Goal: Task Accomplishment & Management: Manage account settings

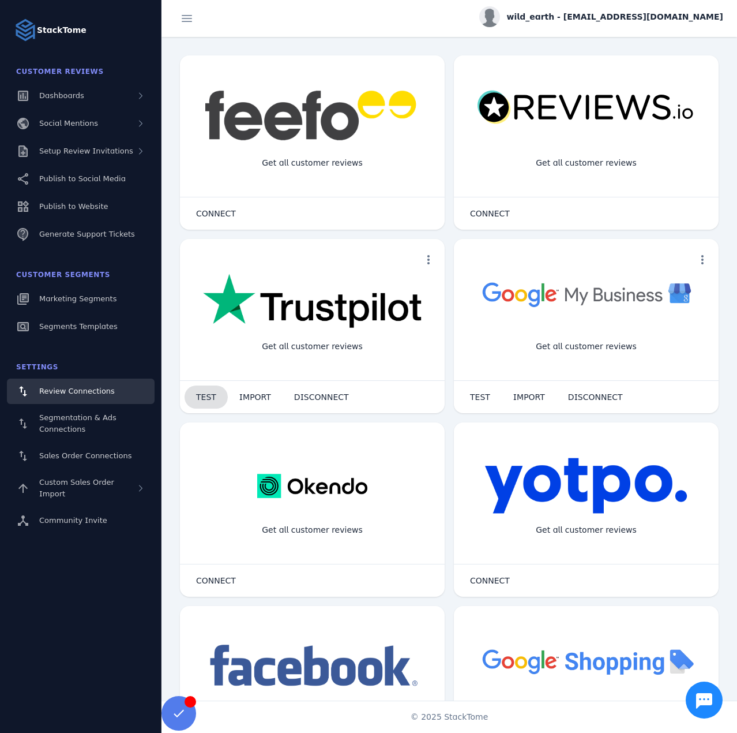
click at [203, 397] on span "TEST" at bounding box center [206, 397] width 20 height 8
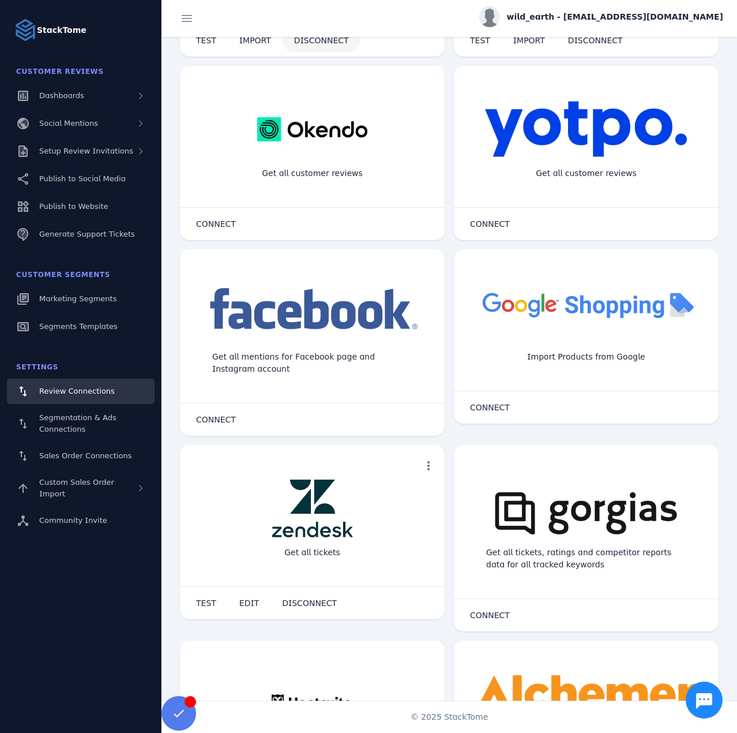
scroll to position [404, 0]
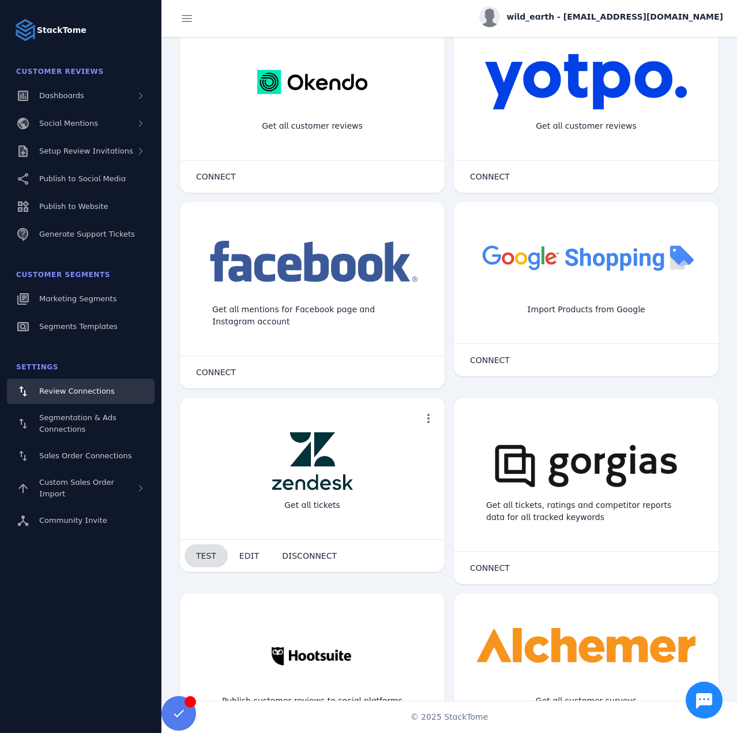
click at [207, 549] on span at bounding box center [206, 556] width 43 height 28
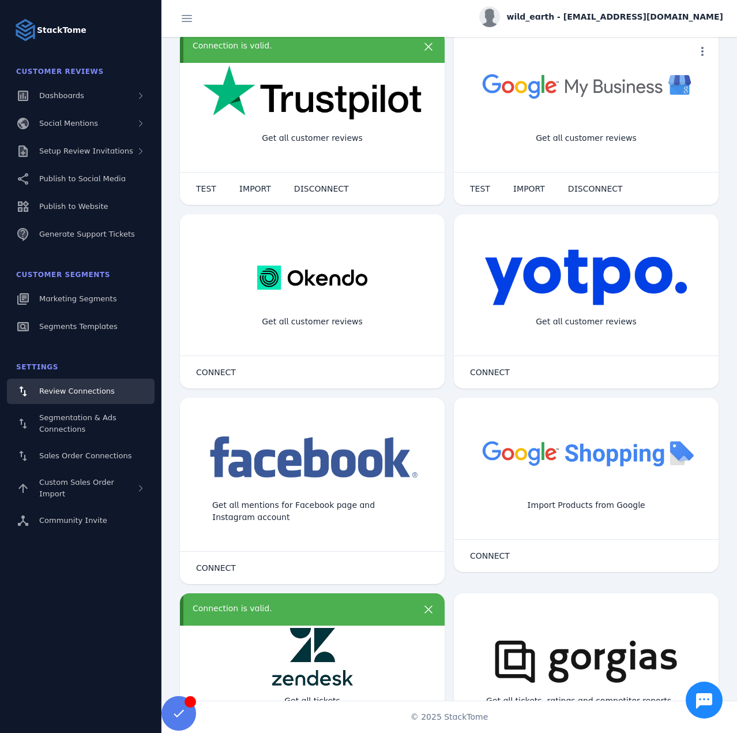
scroll to position [173, 0]
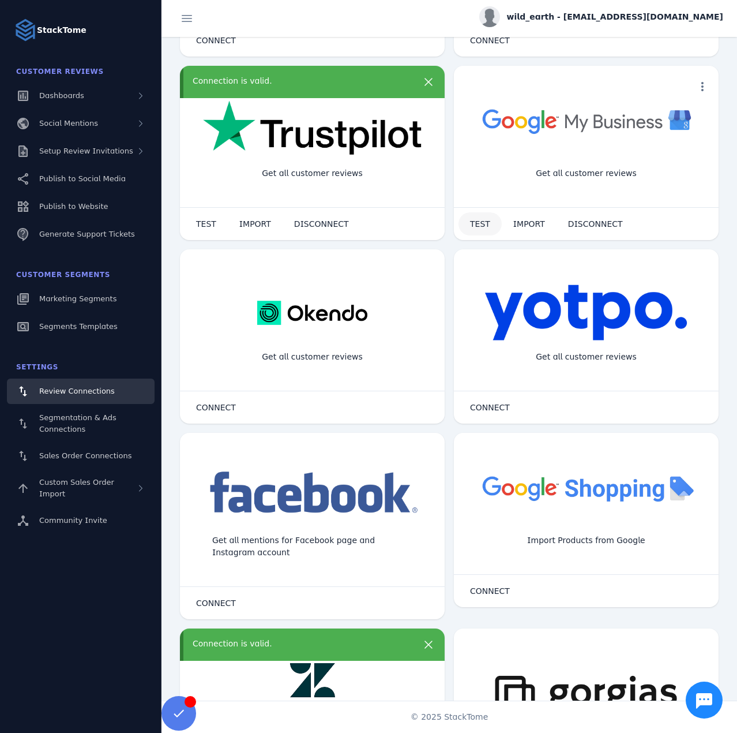
click at [488, 223] on span at bounding box center [480, 224] width 43 height 28
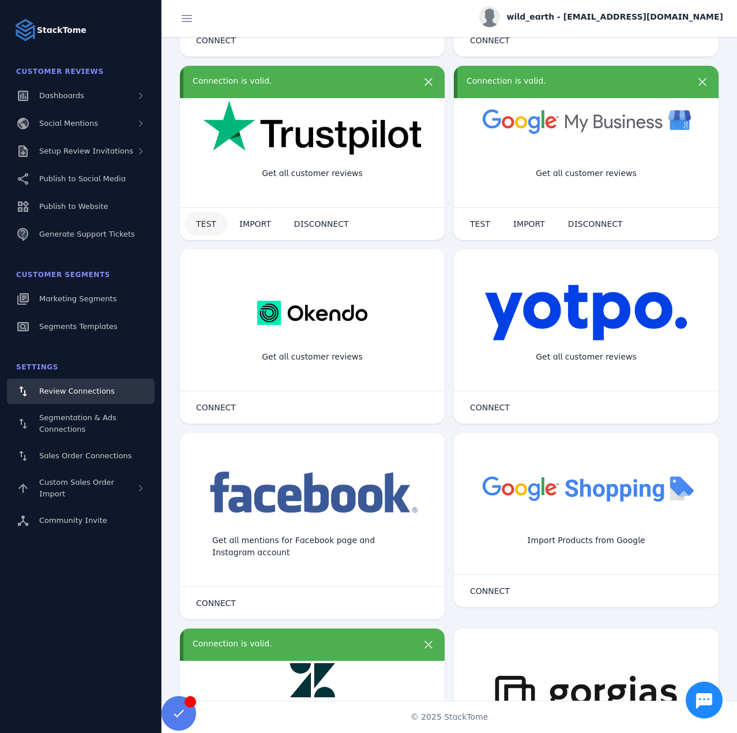
click at [211, 221] on span "TEST" at bounding box center [206, 224] width 20 height 8
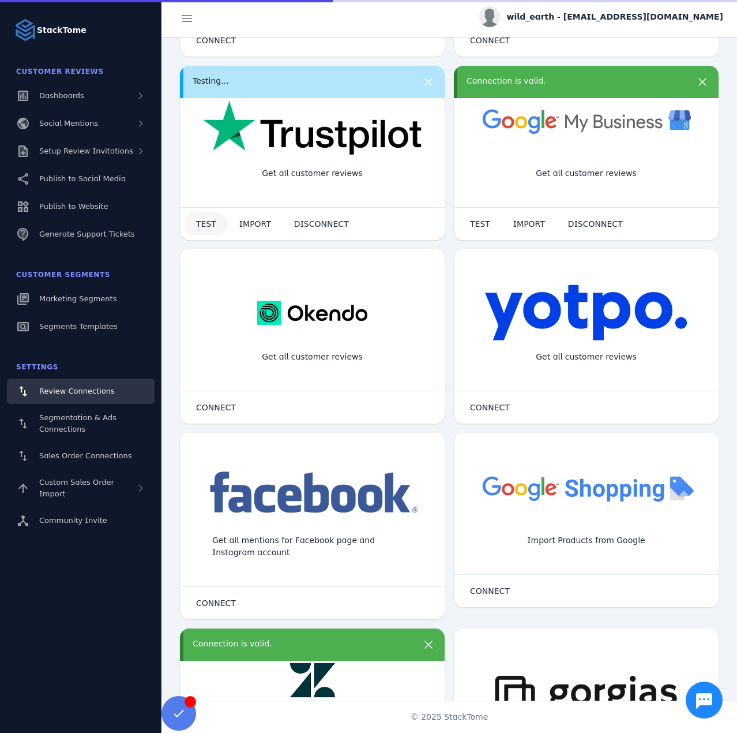
click at [211, 221] on span "TEST" at bounding box center [206, 224] width 20 height 8
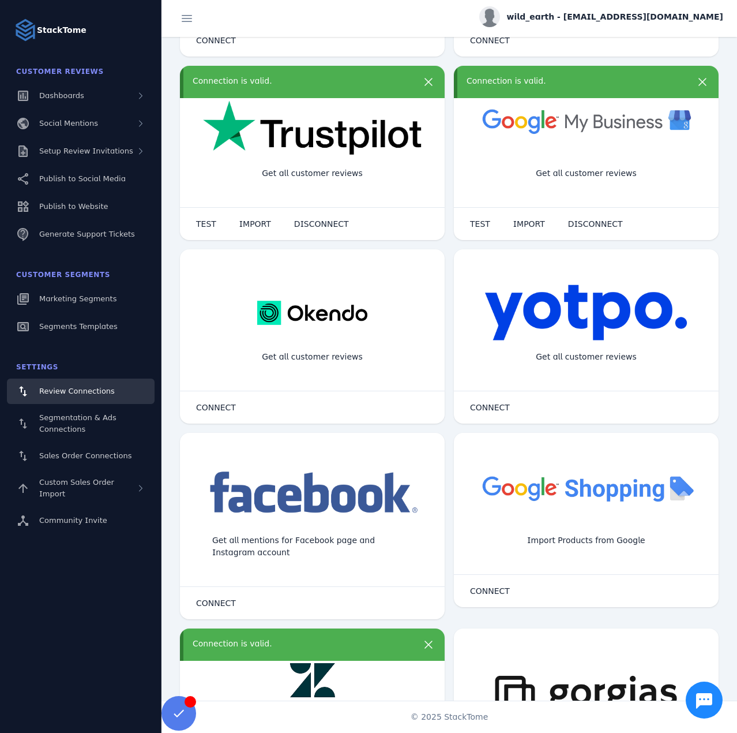
click at [607, 19] on span "wild_earth - cs_wild@stacktome.com" at bounding box center [615, 17] width 216 height 12
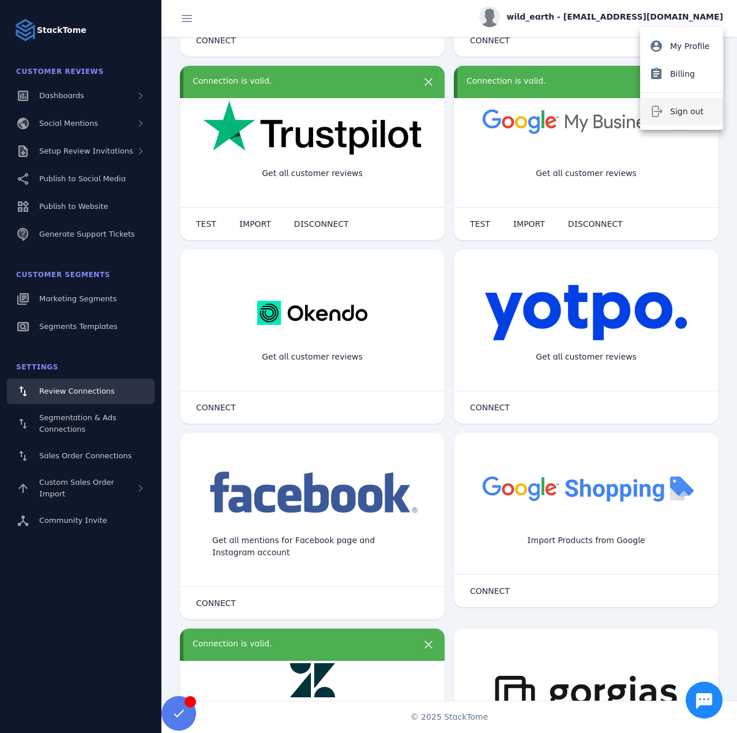
click at [659, 112] on icon at bounding box center [656, 111] width 14 height 14
